Goal: Find specific page/section: Find specific page/section

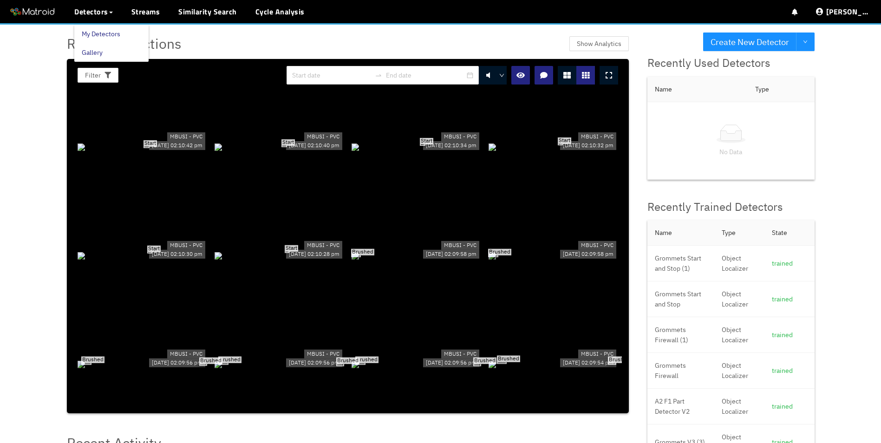
click at [100, 33] on link "My Detectors" at bounding box center [101, 34] width 39 height 19
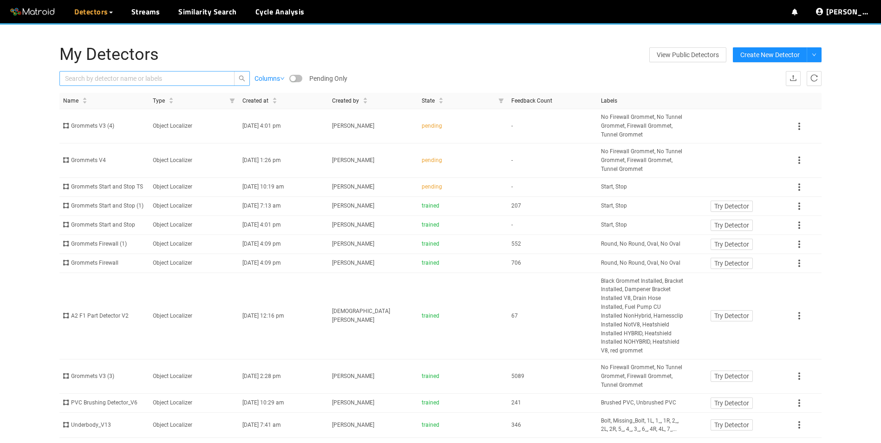
click at [134, 75] on input "text" at bounding box center [142, 78] width 155 height 10
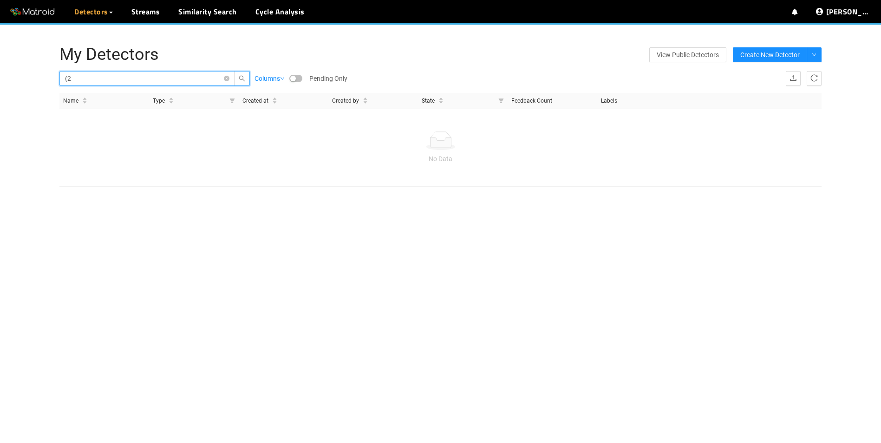
type input "("
